Goal: Transaction & Acquisition: Subscribe to service/newsletter

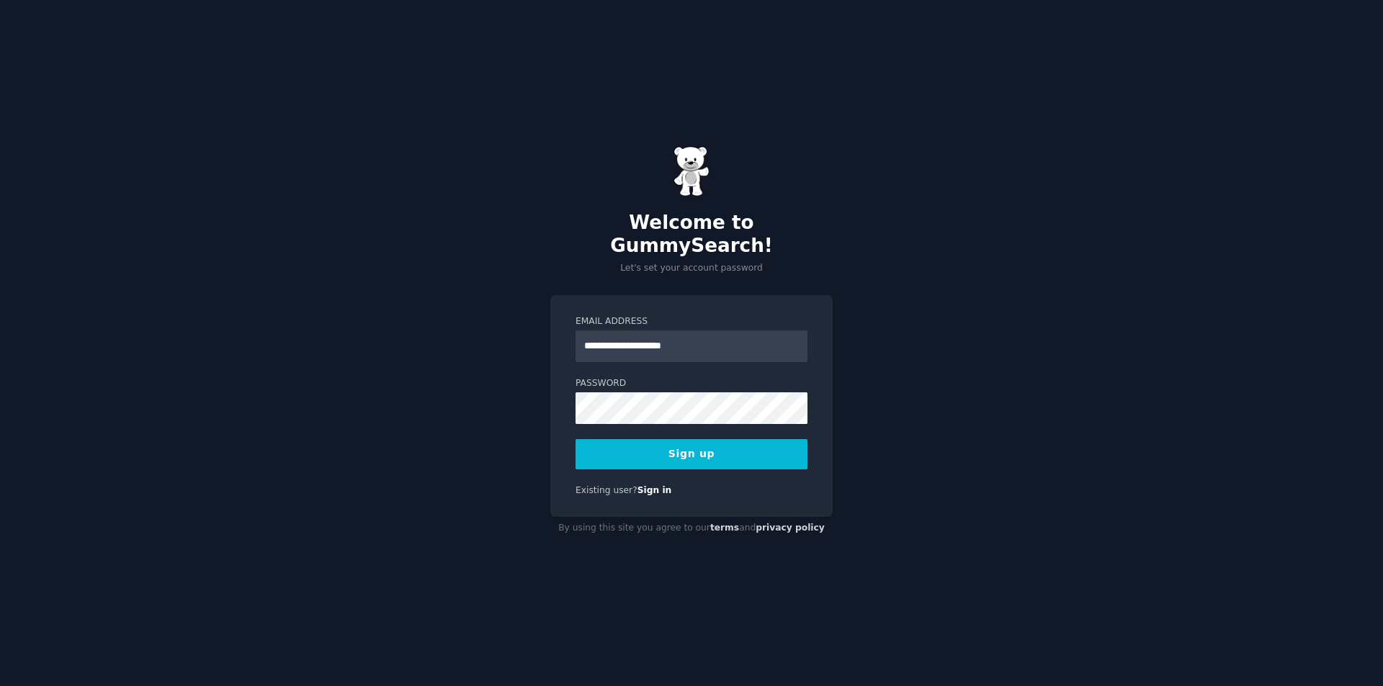
type input "**********"
click at [475, 398] on div "**********" at bounding box center [691, 343] width 1383 height 686
click at [616, 445] on button "Sign up" at bounding box center [692, 454] width 232 height 30
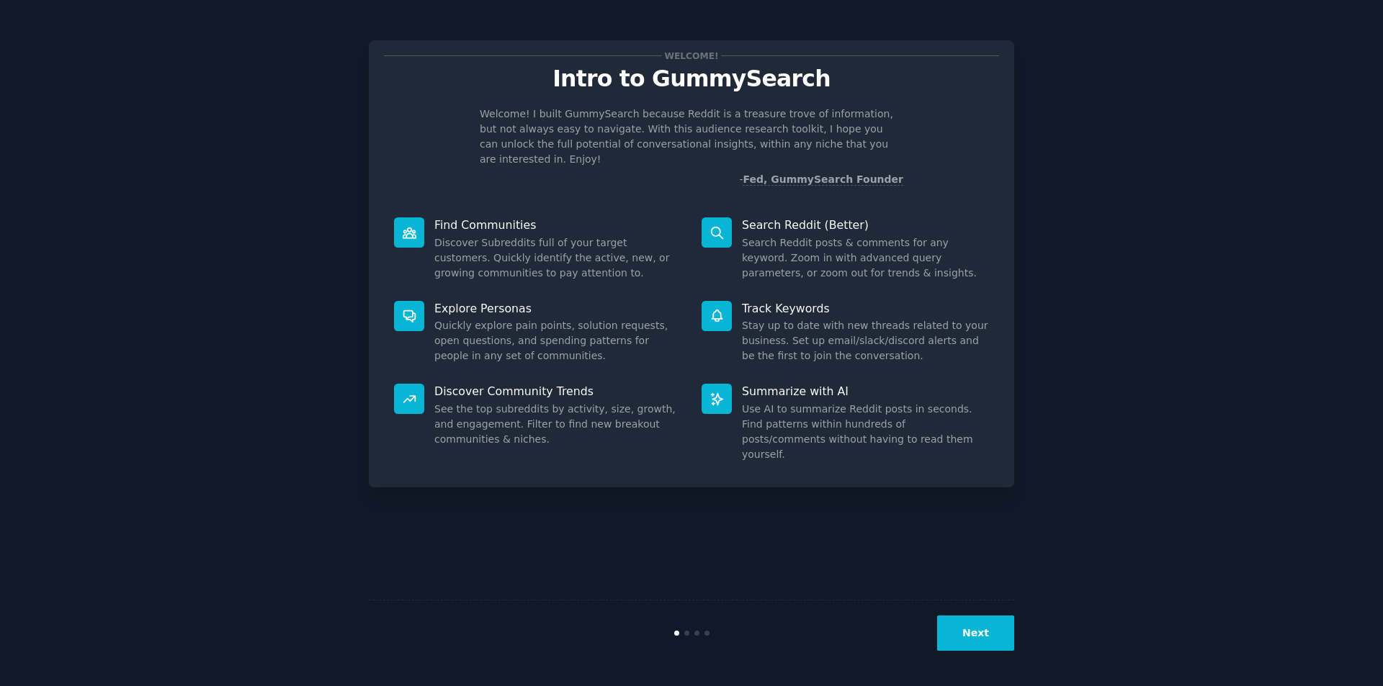
click at [989, 636] on button "Next" at bounding box center [975, 633] width 77 height 35
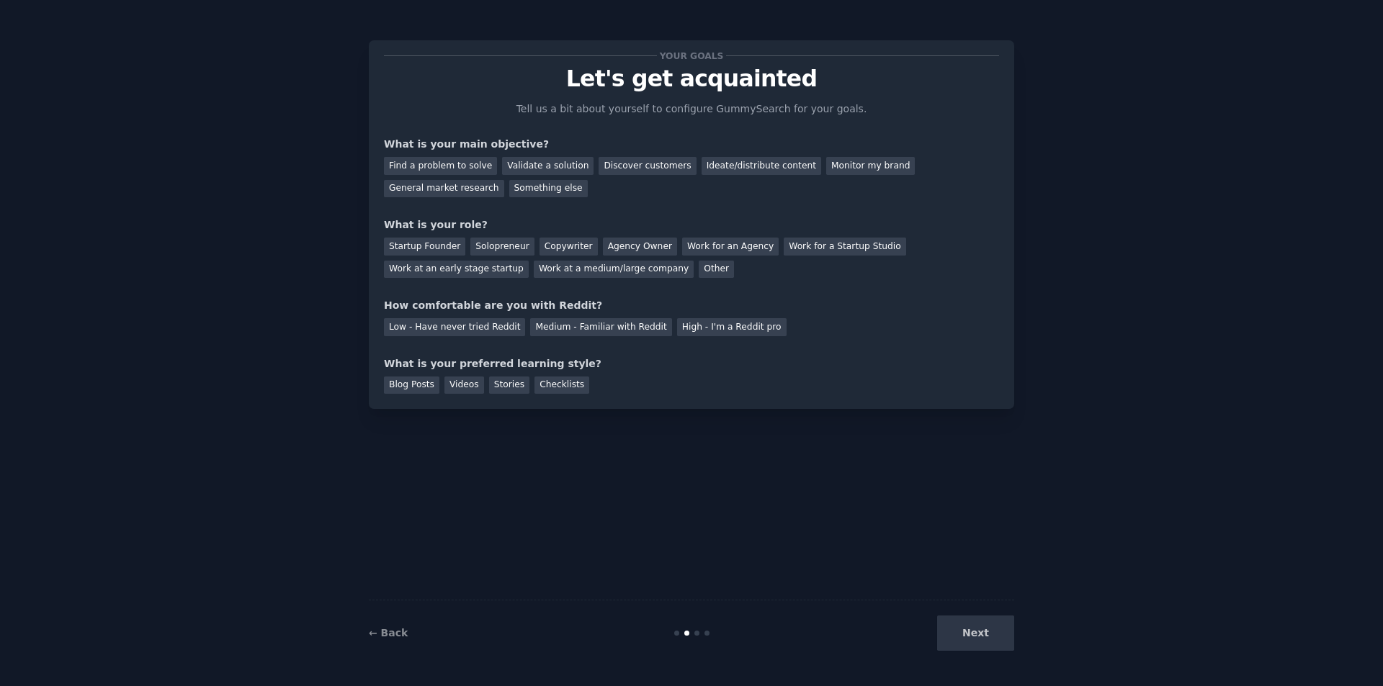
click at [988, 636] on div "Next" at bounding box center [906, 633] width 215 height 35
click at [473, 166] on div "Find a problem to solve" at bounding box center [440, 166] width 113 height 18
click at [983, 659] on div "← Back Next" at bounding box center [691, 633] width 645 height 66
click at [988, 650] on div "Next" at bounding box center [906, 633] width 215 height 35
click at [699, 271] on div "Other" at bounding box center [716, 270] width 35 height 18
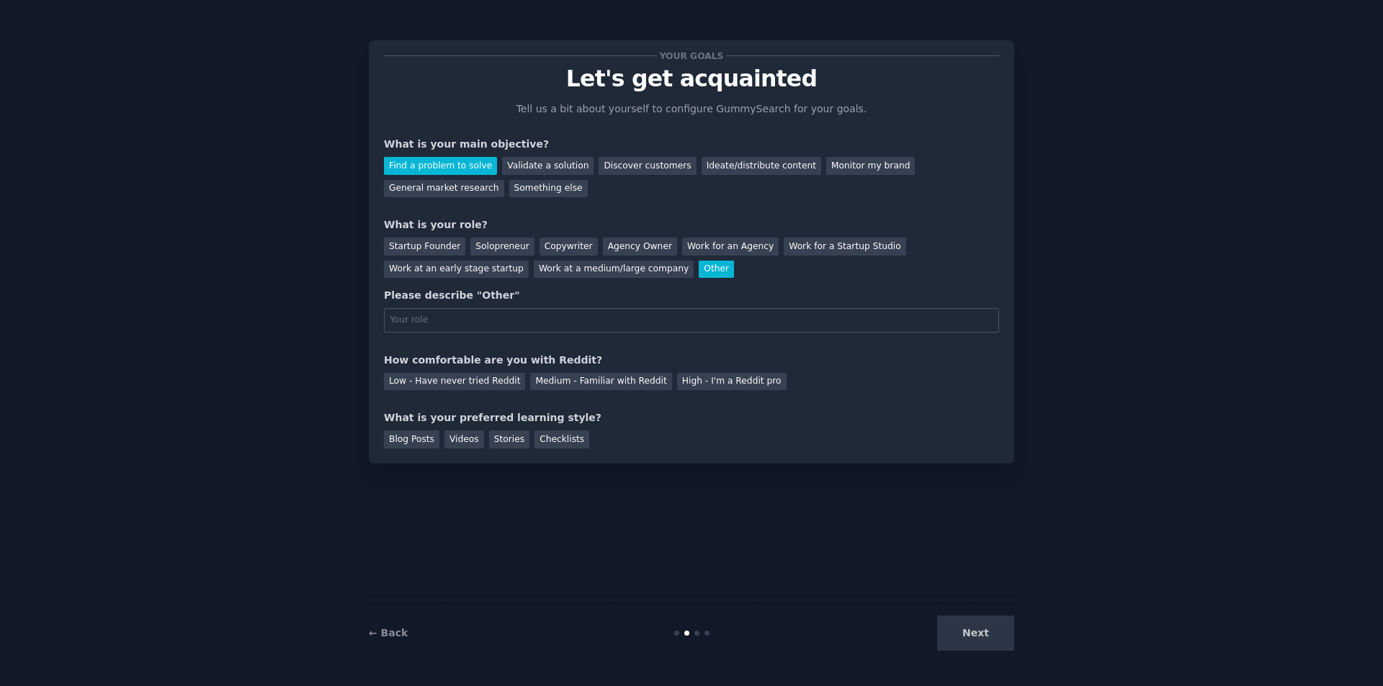
click at [699, 263] on div "Other" at bounding box center [716, 270] width 35 height 18
click at [563, 248] on div "Copywriter" at bounding box center [569, 247] width 58 height 18
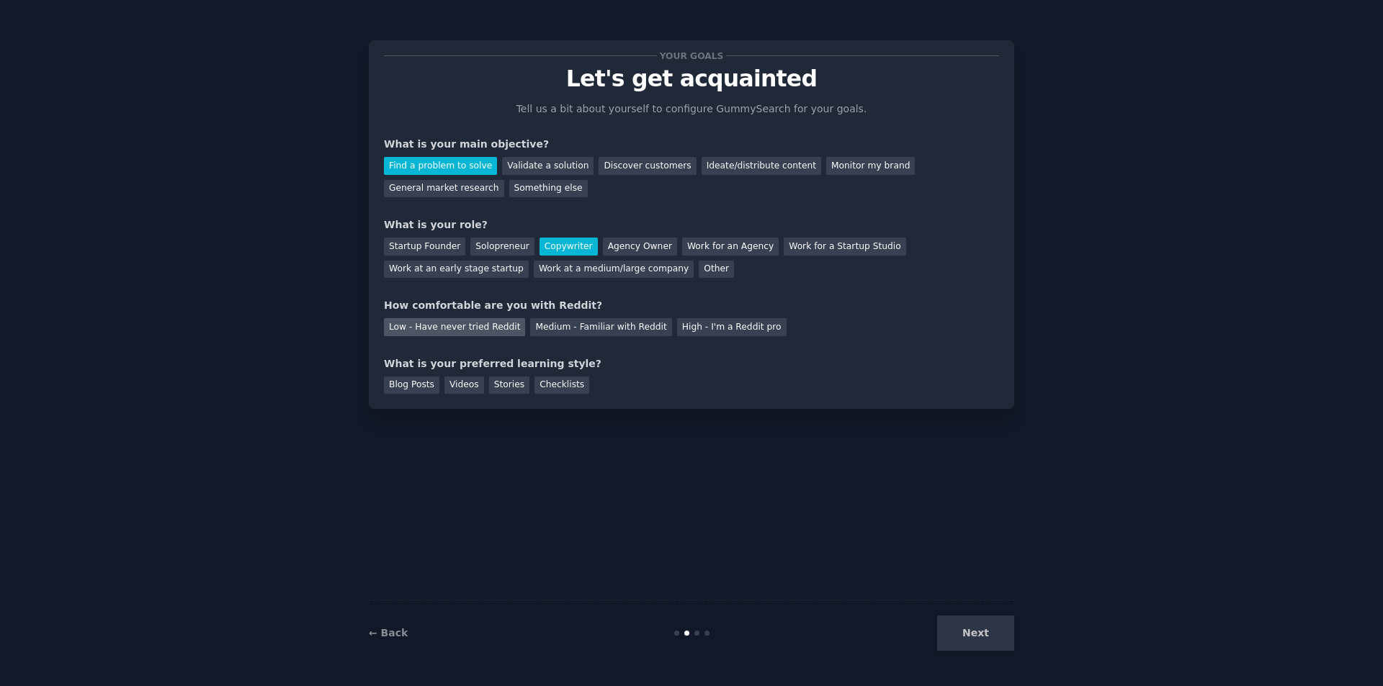
click at [488, 331] on div "Low - Have never tried Reddit" at bounding box center [454, 327] width 141 height 18
click at [410, 386] on div "Blog Posts" at bounding box center [411, 386] width 55 height 18
click at [947, 624] on div "Next" at bounding box center [906, 633] width 215 height 35
click at [961, 637] on button "Next" at bounding box center [975, 633] width 77 height 35
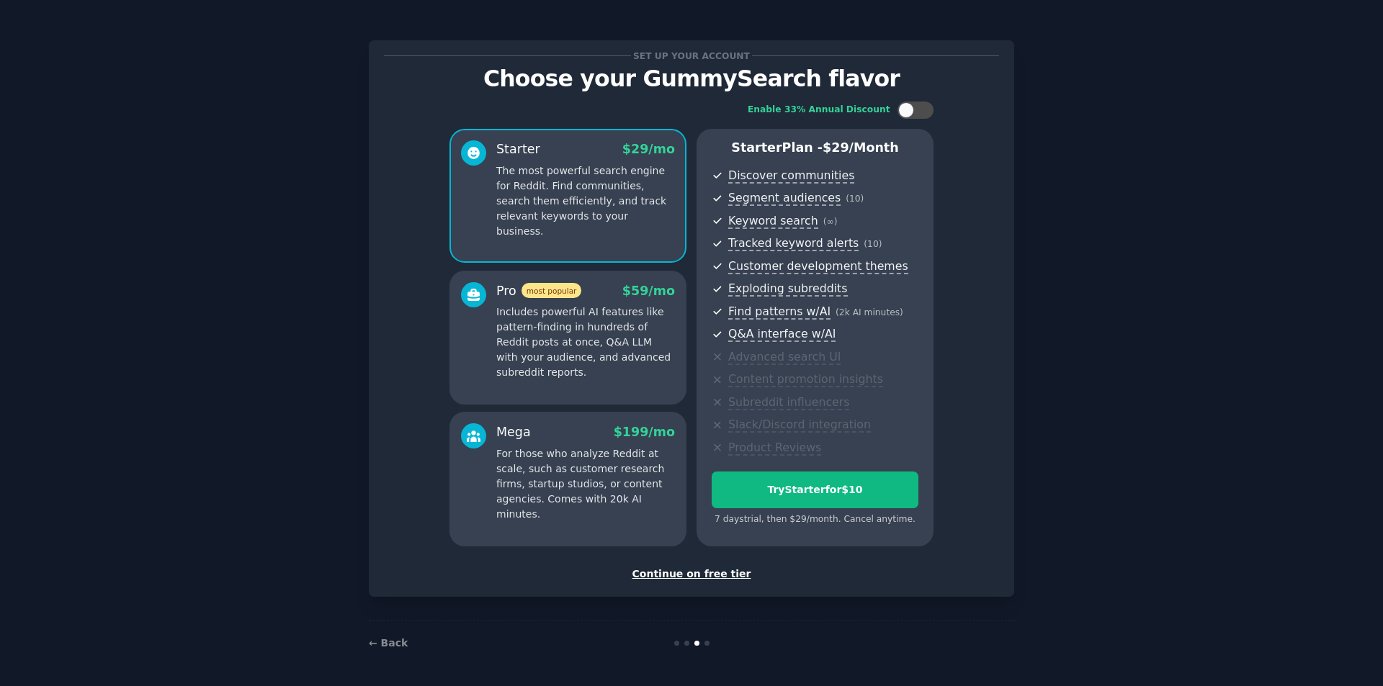
click at [695, 577] on div "Continue on free tier" at bounding box center [691, 574] width 615 height 15
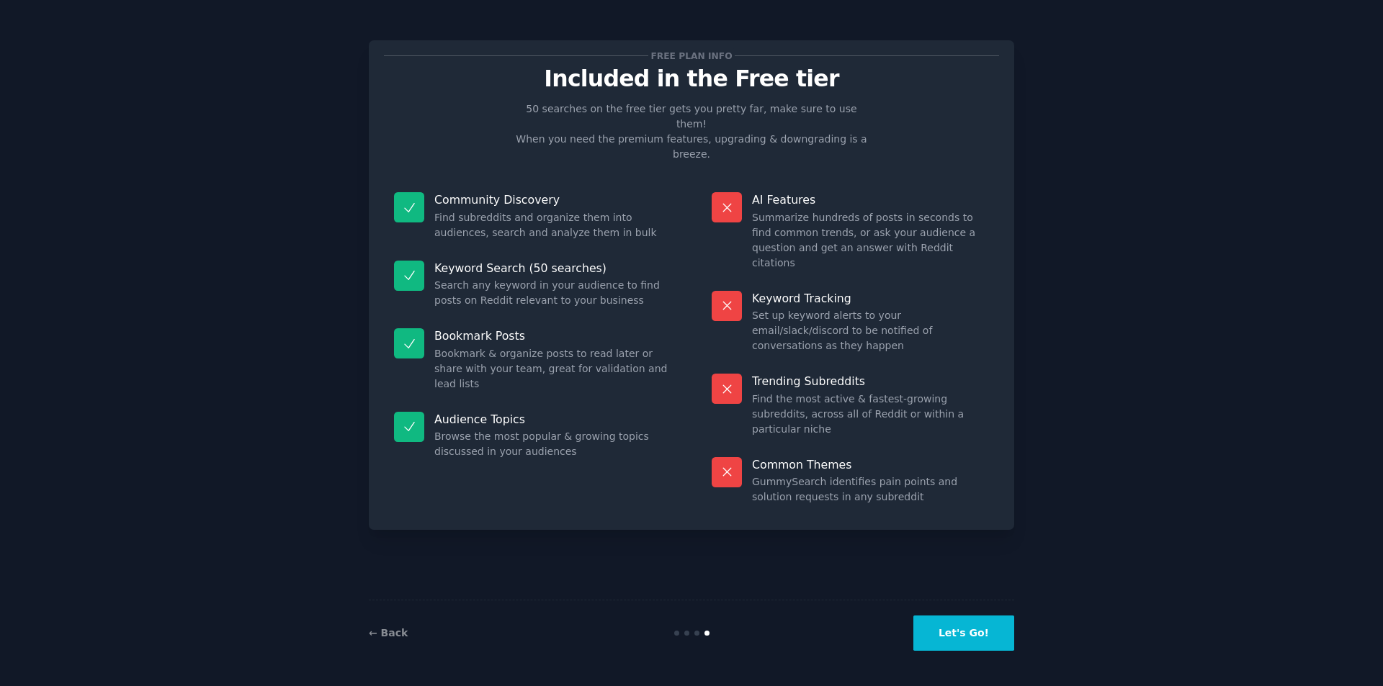
click at [973, 637] on button "Let's Go!" at bounding box center [963, 633] width 101 height 35
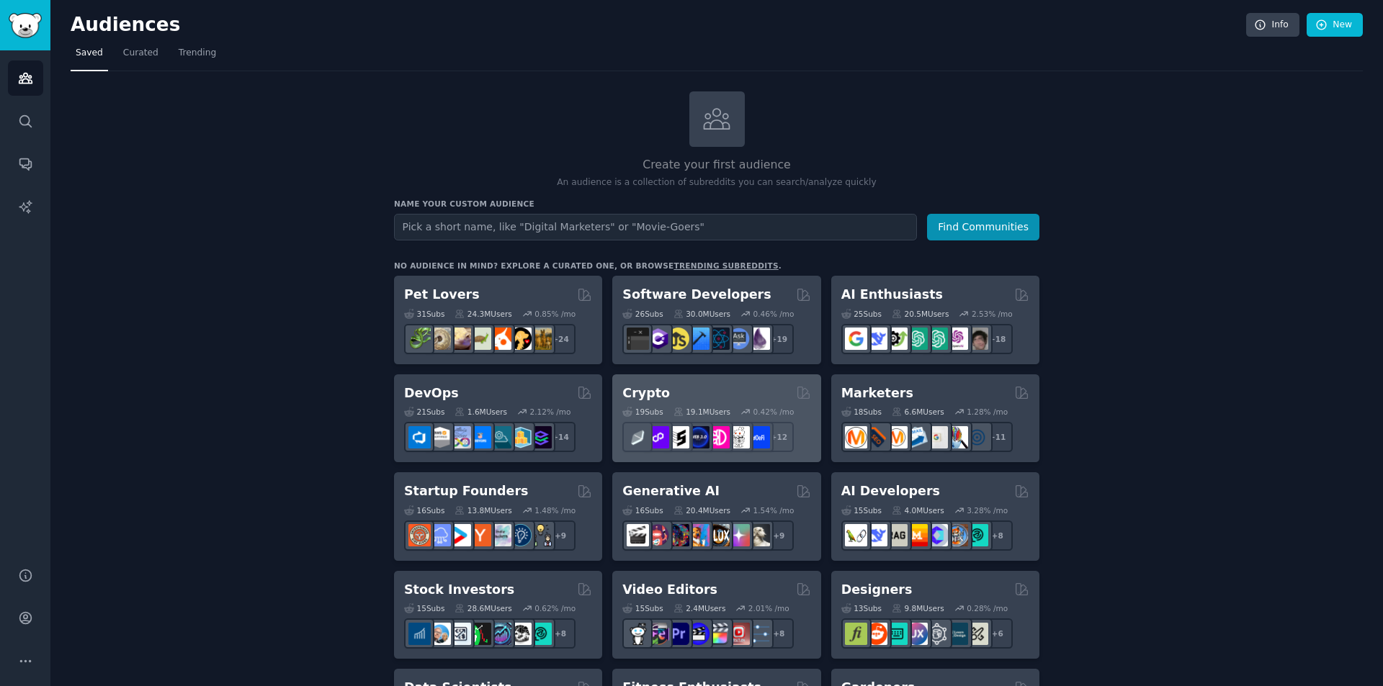
click at [693, 388] on div "Crypto" at bounding box center [716, 394] width 188 height 18
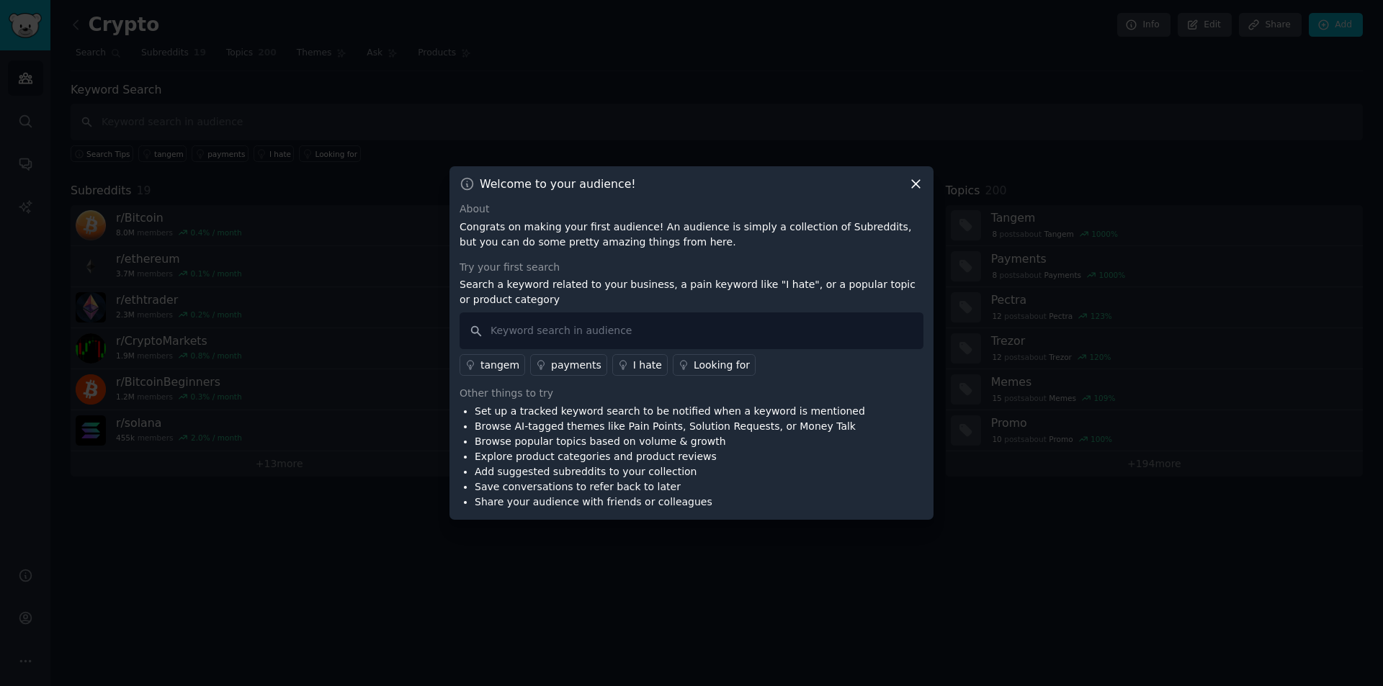
click at [916, 186] on icon at bounding box center [915, 183] width 15 height 15
